Goal: Transaction & Acquisition: Purchase product/service

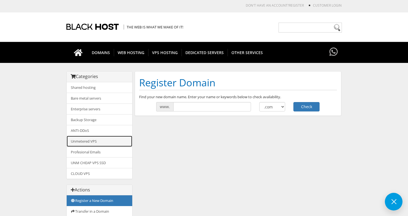
click at [104, 143] on link "Unmetered VPS" at bounding box center [100, 140] width 66 height 11
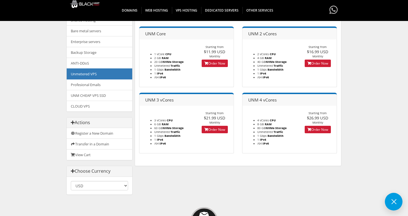
scroll to position [32, 0]
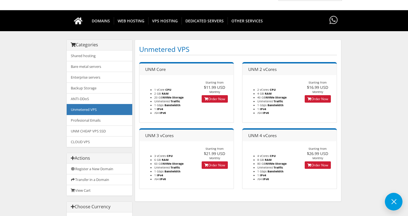
click at [359, 89] on body "CAD CHF EUR GBP JPY MKD RUB USD Don't have an account? REGISTER Customer Login …" at bounding box center [204, 151] width 408 height 360
click at [101, 131] on link "UNM CHEAP VPS SSD" at bounding box center [100, 130] width 66 height 11
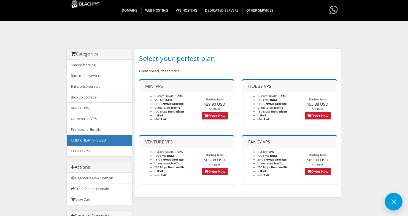
scroll to position [20, 0]
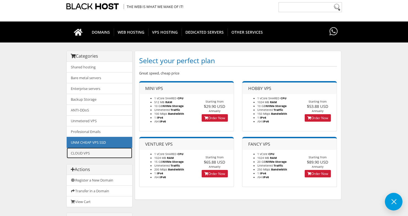
click at [105, 156] on link "CLOUD VPS" at bounding box center [100, 152] width 66 height 11
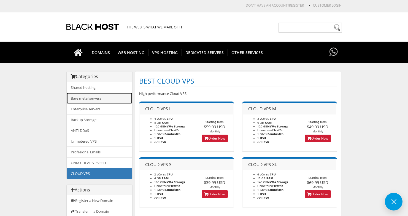
click at [93, 101] on link "Bare metal servers" at bounding box center [100, 98] width 66 height 11
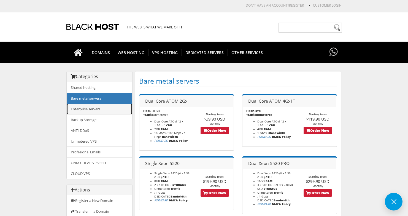
click at [113, 111] on link "Enterprise servers" at bounding box center [100, 108] width 66 height 11
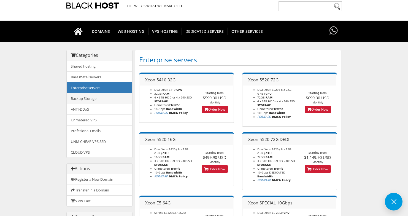
scroll to position [36, 0]
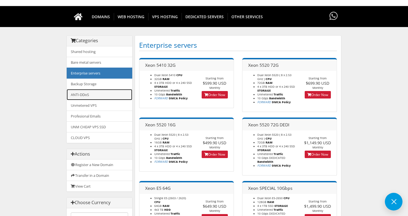
click at [99, 96] on link "ANTI-DDoS" at bounding box center [100, 94] width 66 height 11
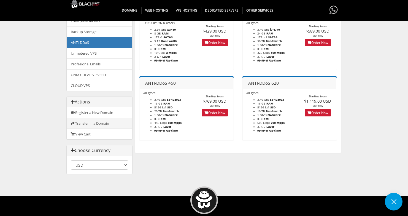
scroll to position [82, 0]
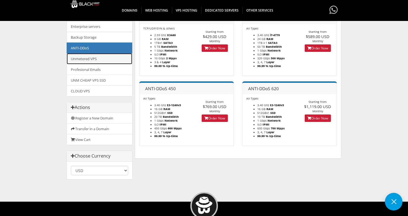
click at [106, 59] on link "Unmetered VPS" at bounding box center [100, 58] width 66 height 11
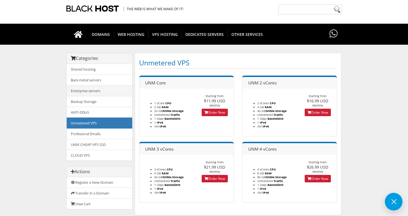
scroll to position [20, 0]
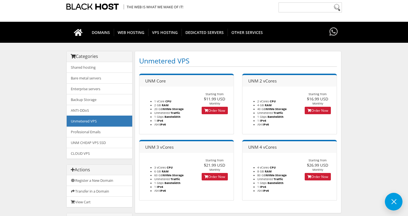
drag, startPoint x: 199, startPoint y: 56, endPoint x: 148, endPoint y: 64, distance: 51.1
click at [142, 65] on h1 "Unmetered VPS" at bounding box center [238, 60] width 198 height 11
click at [201, 60] on h1 "Unmetered VPS" at bounding box center [238, 60] width 198 height 11
drag, startPoint x: 191, startPoint y: 62, endPoint x: 142, endPoint y: 64, distance: 49.6
click at [142, 64] on h1 "Unmetered VPS" at bounding box center [238, 60] width 198 height 11
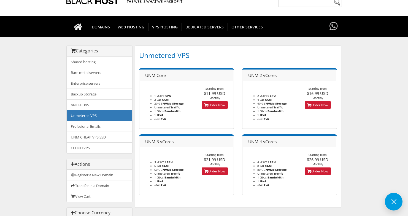
scroll to position [31, 0]
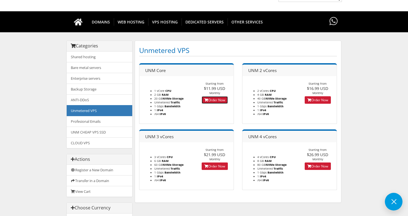
click at [212, 101] on link "Order Now" at bounding box center [215, 99] width 26 height 7
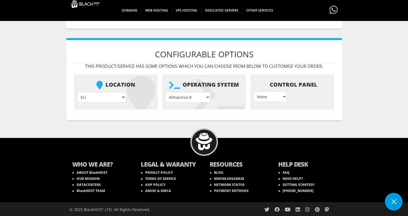
scroll to position [206, 0]
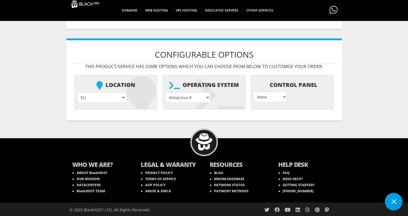
click at [270, 97] on select "None } Virtualmin } Cpanel } DirectAdmin }" at bounding box center [270, 97] width 33 height 10
select select "256"
click at [254, 92] on select "None } Virtualmin } Cpanel } DirectAdmin }" at bounding box center [270, 97] width 33 height 10
click at [203, 96] on select "AlmaLinux 8 } AlmaLinux 9 } AlmaLinux 10 } Rocky Linux 8 } Rocky Linux 9 } Cent…" at bounding box center [188, 97] width 45 height 10
select select "1208"
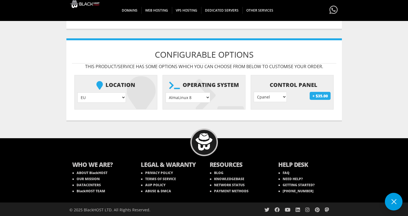
click at [166, 92] on select "AlmaLinux 8 } AlmaLinux 9 } AlmaLinux 10 } Rocky Linux 8 } Rocky Linux 9 } Cent…" at bounding box center [188, 97] width 45 height 10
click at [279, 96] on select "None } Virtualmin } Cpanel } DirectAdmin }" at bounding box center [270, 97] width 33 height 10
click at [254, 92] on select "None } Virtualmin } Cpanel } DirectAdmin }" at bounding box center [270, 97] width 33 height 10
click at [274, 97] on select "None } Virtualmin } Cpanel } DirectAdmin }" at bounding box center [270, 97] width 33 height 10
click at [254, 92] on select "None } Virtualmin } Cpanel } DirectAdmin }" at bounding box center [270, 97] width 33 height 10
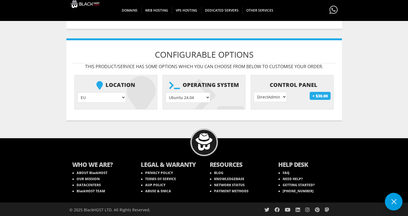
click at [276, 93] on select "None } Virtualmin } Cpanel } DirectAdmin }" at bounding box center [270, 97] width 33 height 10
select select "255"
click at [254, 92] on select "None } Virtualmin } Cpanel } DirectAdmin }" at bounding box center [270, 97] width 33 height 10
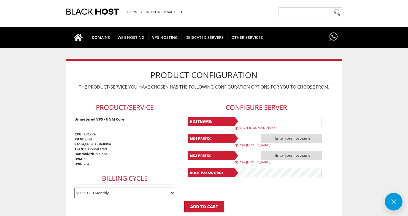
scroll to position [15, 0]
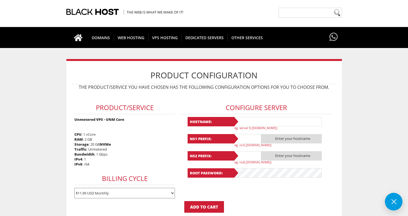
click at [95, 155] on div "Product/Service Unmetered VPS - UNM Core CPU : 1 vCore RAM : 2 GB Storage : 20 …" at bounding box center [125, 147] width 106 height 108
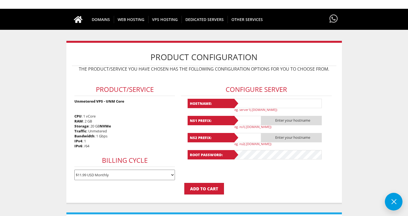
scroll to position [37, 0]
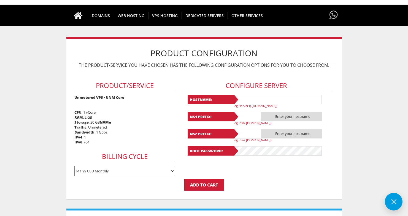
click at [110, 173] on select "$11.99 USD Monthly $34.17 USD Quarterly $64.74 USD Semi-Annually $122.29 USD An…" at bounding box center [124, 171] width 101 height 10
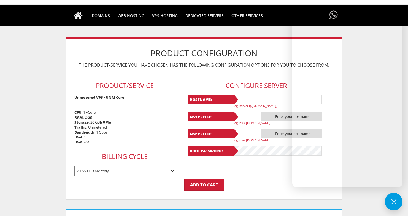
click at [166, 100] on div "Product/Service Unmetered VPS - UNM Core CPU : 1 vCore RAM : 2 GB Storage : 20 …" at bounding box center [125, 125] width 106 height 108
click at [267, 177] on form "Product/Service Unmetered VPS - UNM Core CPU : 1 vCore RAM : 2 GB Storage : 20 …" at bounding box center [204, 131] width 264 height 120
click at [386, 202] on button at bounding box center [394, 202] width 18 height 18
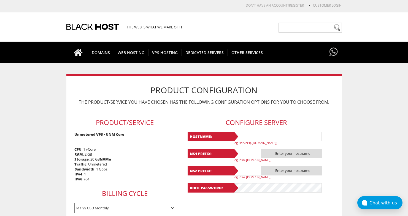
scroll to position [207, 0]
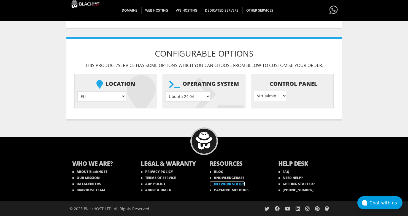
click at [243, 183] on link "NETWORK STATUS" at bounding box center [227, 183] width 35 height 5
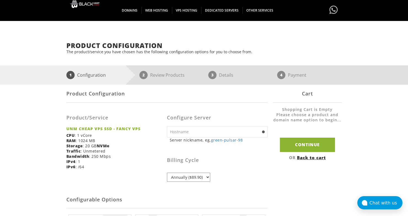
scroll to position [13, 0]
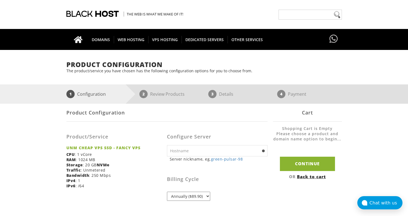
click at [239, 149] on input "text" at bounding box center [217, 150] width 101 height 11
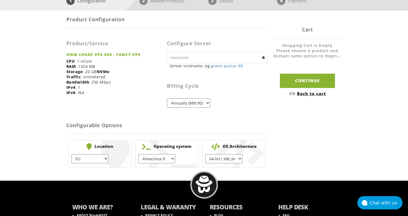
scroll to position [107, 0]
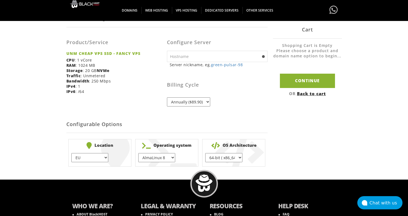
click at [181, 158] on li "Operating system AlmaLinux 8 } AlmaLinux 9 } AlmaLinux 10 } Rocky Linux 8 } Cen…" at bounding box center [166, 153] width 63 height 28
click at [170, 156] on select "AlmaLinux 8 } AlmaLinux 9 } AlmaLinux 10 } Rocky Linux 8 } CentOS 7 } CentOS 8 …" at bounding box center [156, 157] width 37 height 9
click at [228, 157] on select "64-bit ( x86_64 ) } 32-bit ( i686 ) }" at bounding box center [223, 157] width 37 height 9
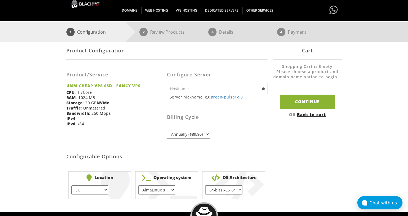
scroll to position [60, 0]
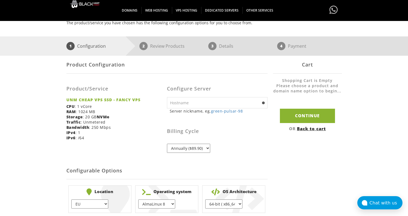
click at [200, 152] on select "Annually ($89.90)" at bounding box center [188, 147] width 43 height 9
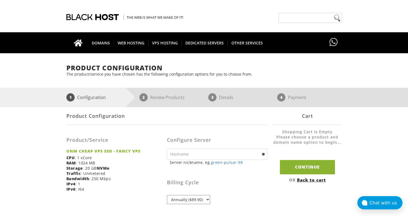
scroll to position [128, 0]
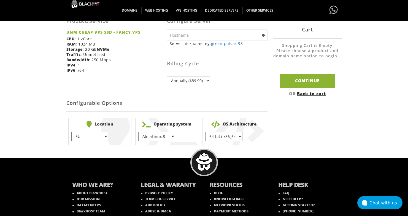
click at [147, 136] on select "AlmaLinux 8 } AlmaLinux 9 } AlmaLinux 10 } Rocky Linux 8 } CentOS 7 } CentOS 8 …" at bounding box center [156, 136] width 37 height 9
select select "1223"
click at [138, 132] on select "AlmaLinux 8 } AlmaLinux 9 } AlmaLinux 10 } Rocky Linux 8 } CentOS 7 } CentOS 8 …" at bounding box center [156, 136] width 37 height 9
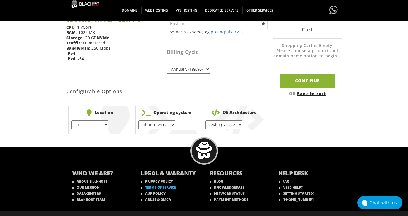
scroll to position [149, 0]
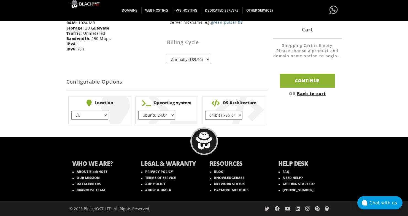
click at [98, 114] on select "EU } USA } London } Amsterdam } Vienna } Chicago }" at bounding box center [89, 114] width 37 height 9
select select "1179"
click at [71, 110] on select "EU } USA } London } Amsterdam } Vienna } Chicago }" at bounding box center [89, 114] width 37 height 9
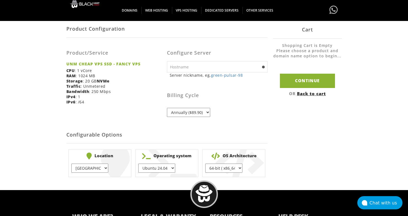
scroll to position [95, 0]
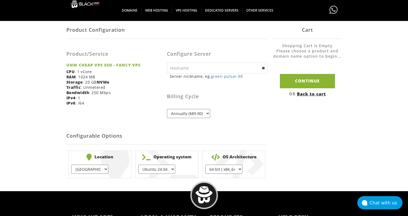
click at [181, 116] on select "Annually ($89.90)" at bounding box center [188, 113] width 43 height 9
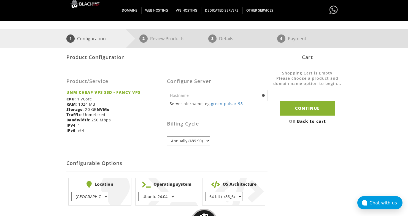
scroll to position [49, 0]
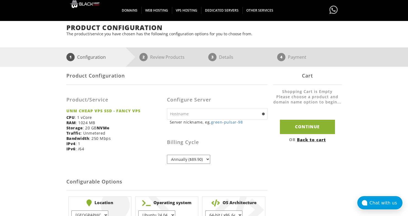
click at [210, 118] on input "text" at bounding box center [217, 113] width 101 height 11
type input "test"
click at [302, 125] on input "Continue" at bounding box center [307, 127] width 55 height 14
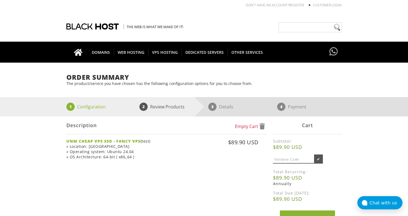
scroll to position [1, 0]
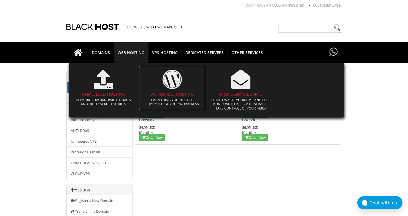
click at [164, 94] on h4 "WORDPRESS HOSTING" at bounding box center [172, 94] width 61 height 5
